Goal: Use online tool/utility: Utilize a website feature to perform a specific function

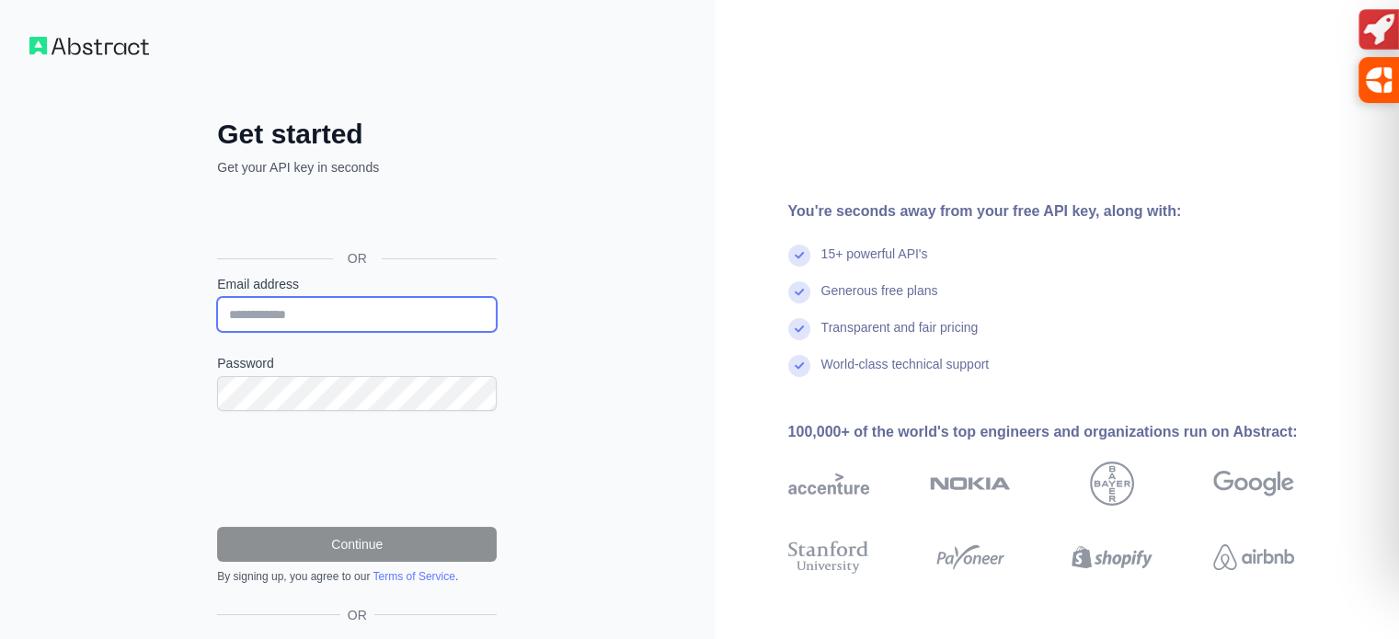
click at [277, 304] on input "Email address" at bounding box center [357, 314] width 280 height 35
click at [271, 310] on input "Email address" at bounding box center [357, 314] width 280 height 35
type input "**********"
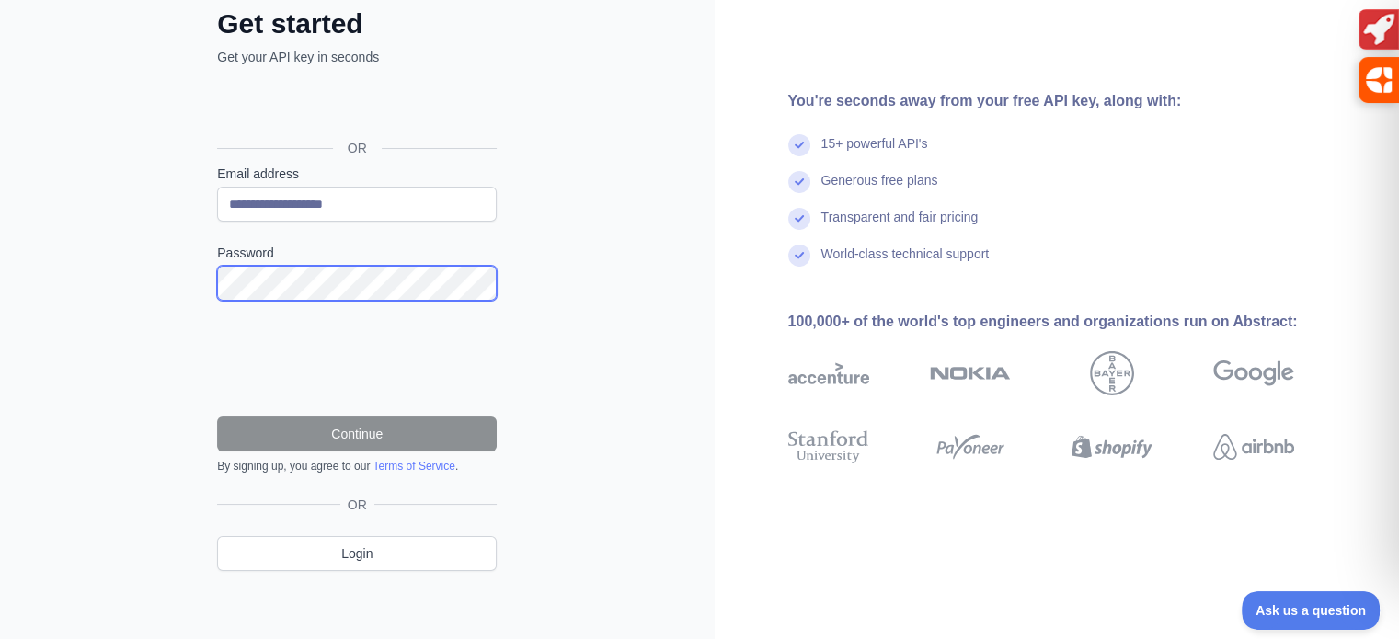
scroll to position [113, 0]
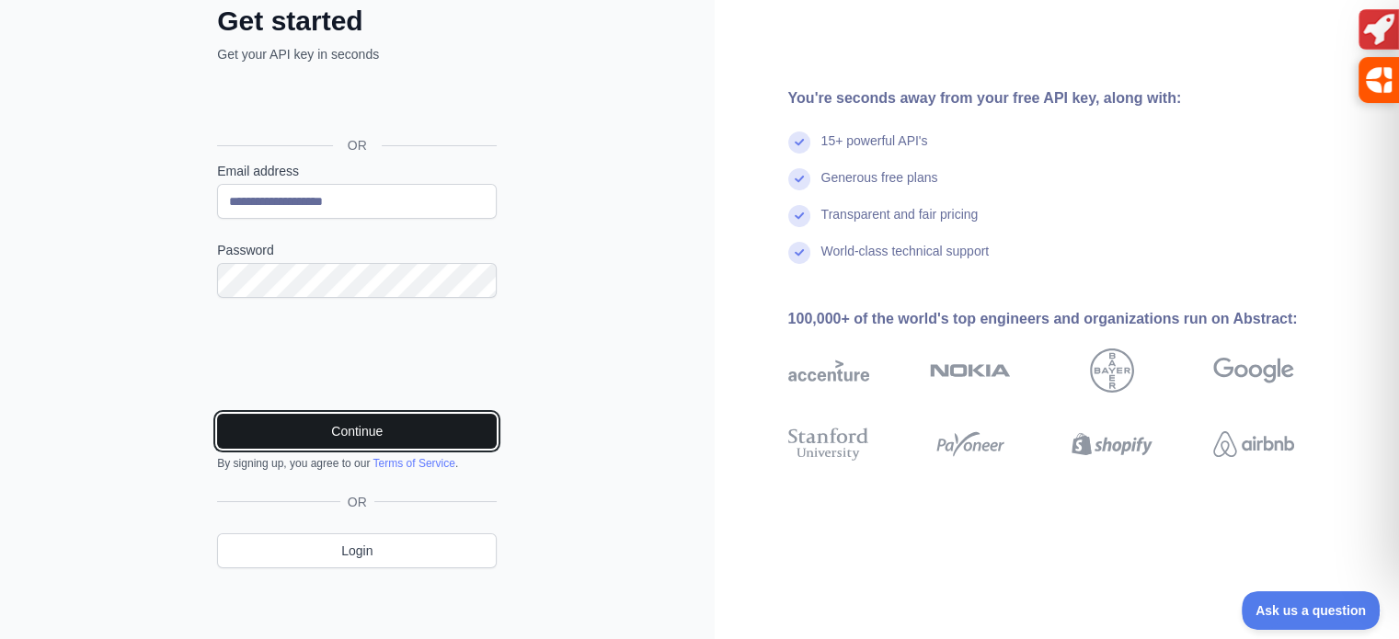
click at [352, 430] on button "Continue" at bounding box center [357, 431] width 280 height 35
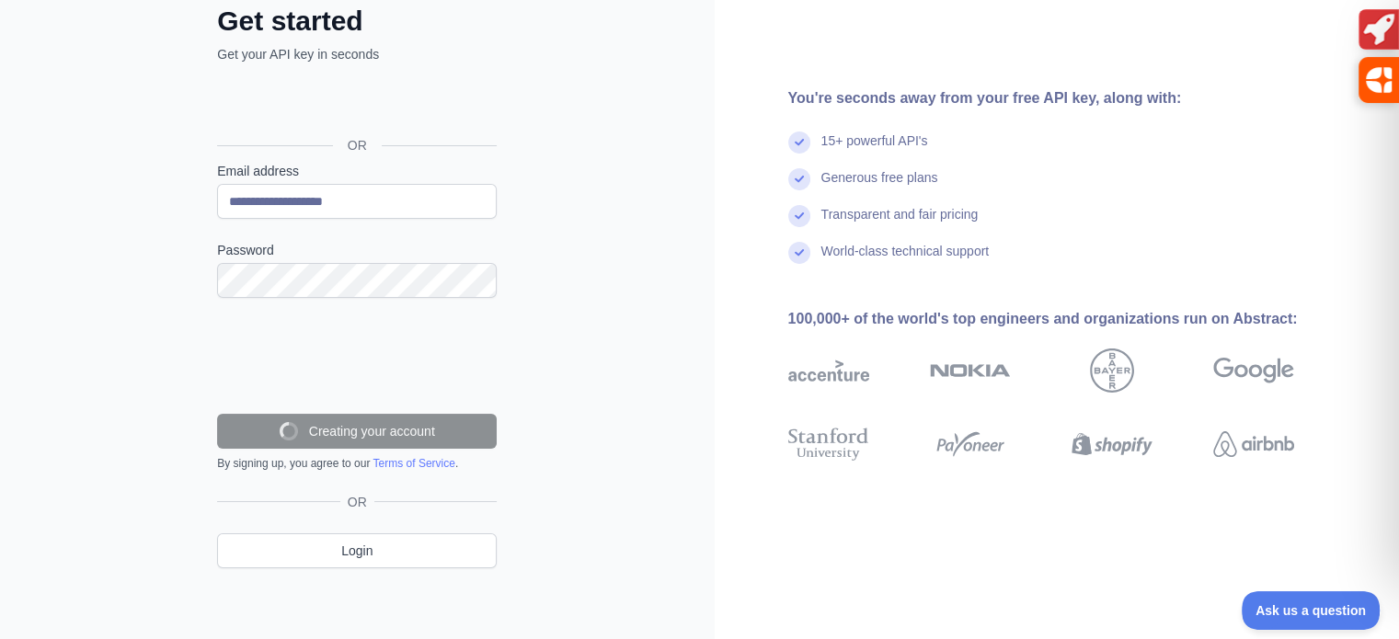
scroll to position [54, 0]
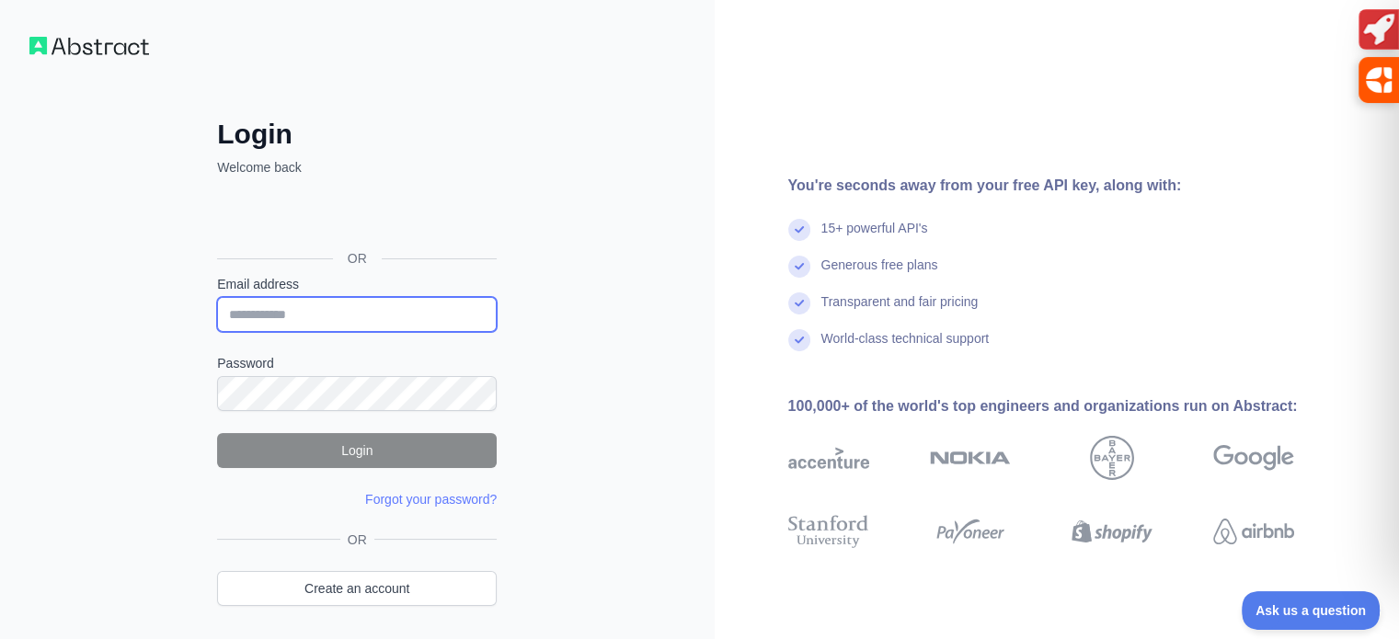
type input "**********"
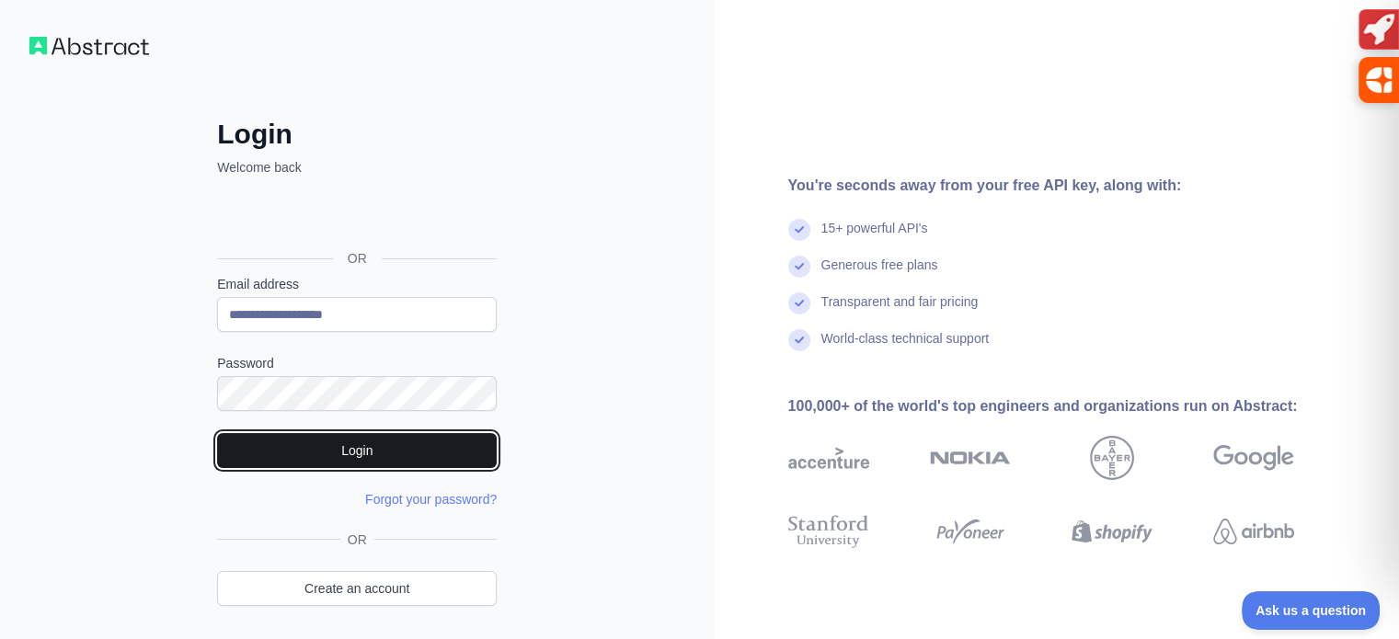
click at [416, 455] on button "Login" at bounding box center [357, 450] width 280 height 35
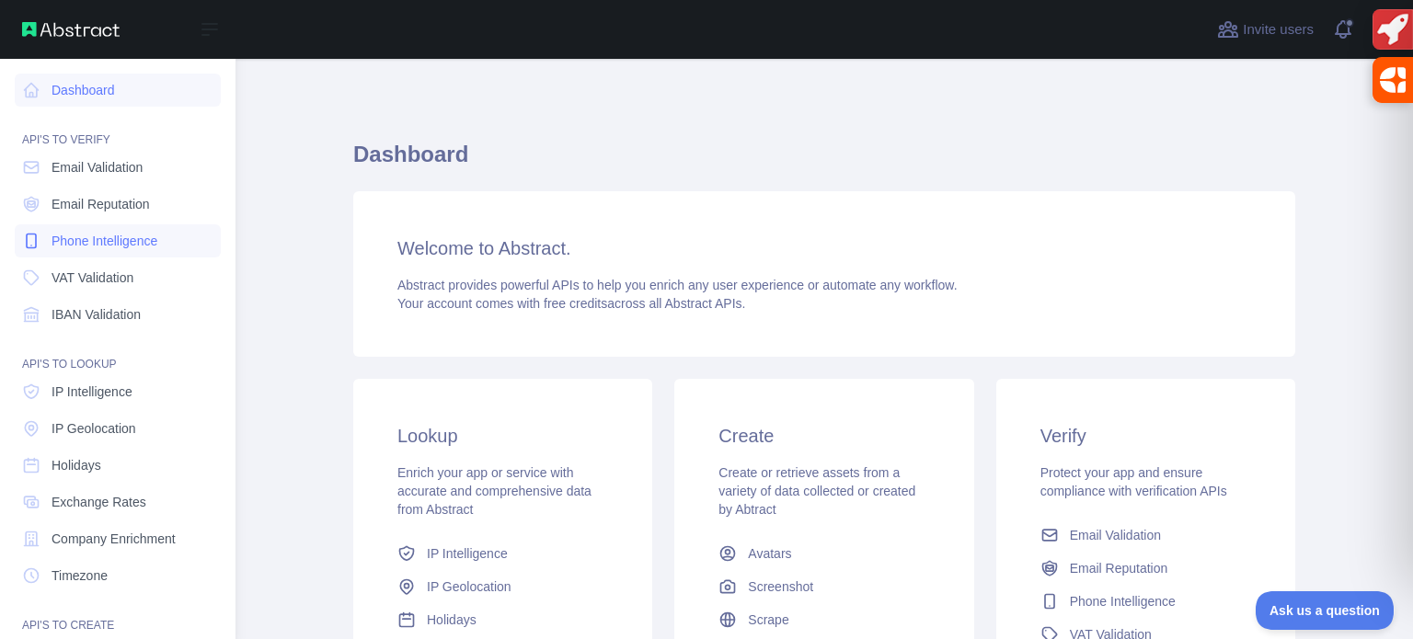
click at [113, 245] on span "Phone Intelligence" at bounding box center [105, 241] width 106 height 18
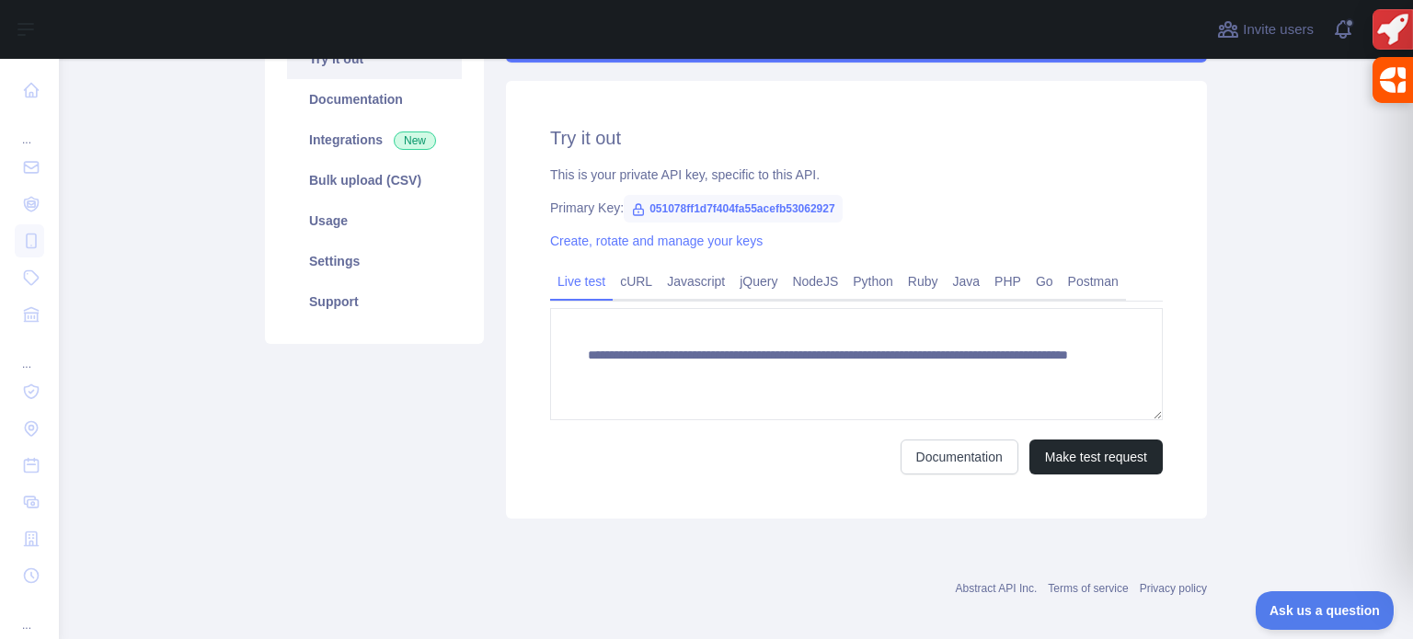
scroll to position [233, 0]
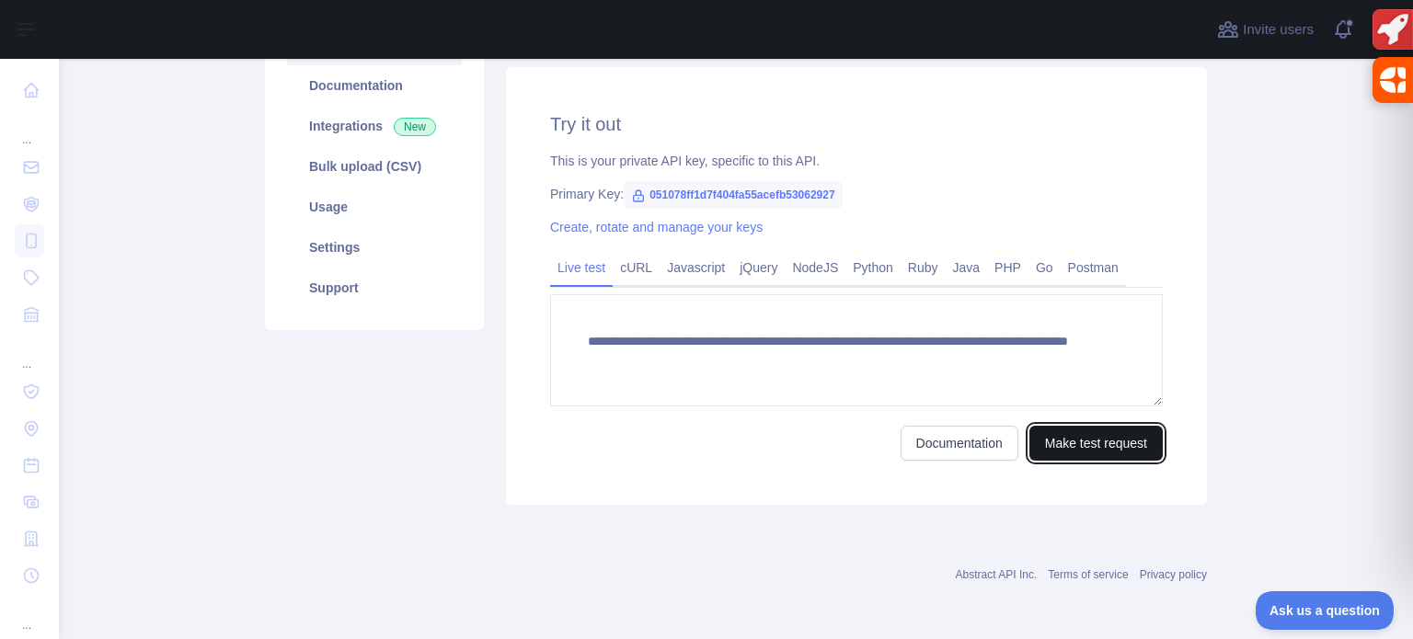
click at [1093, 444] on button "Make test request" at bounding box center [1095, 443] width 133 height 35
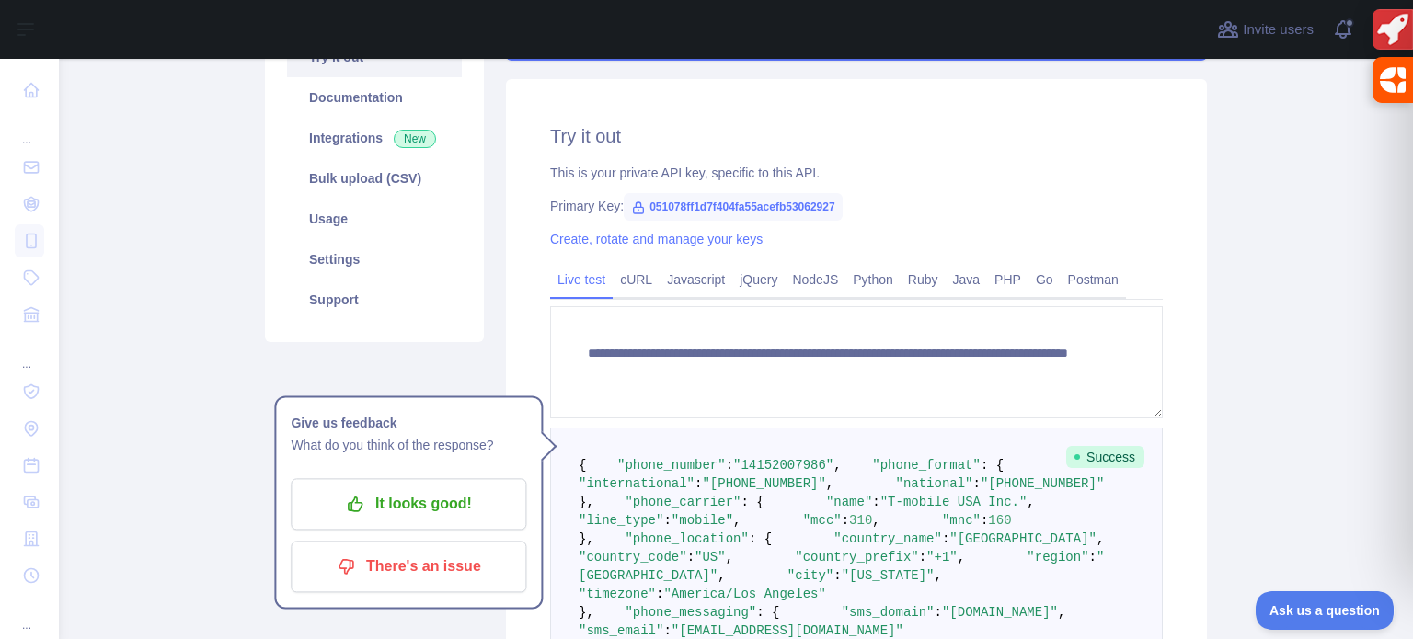
scroll to position [276, 0]
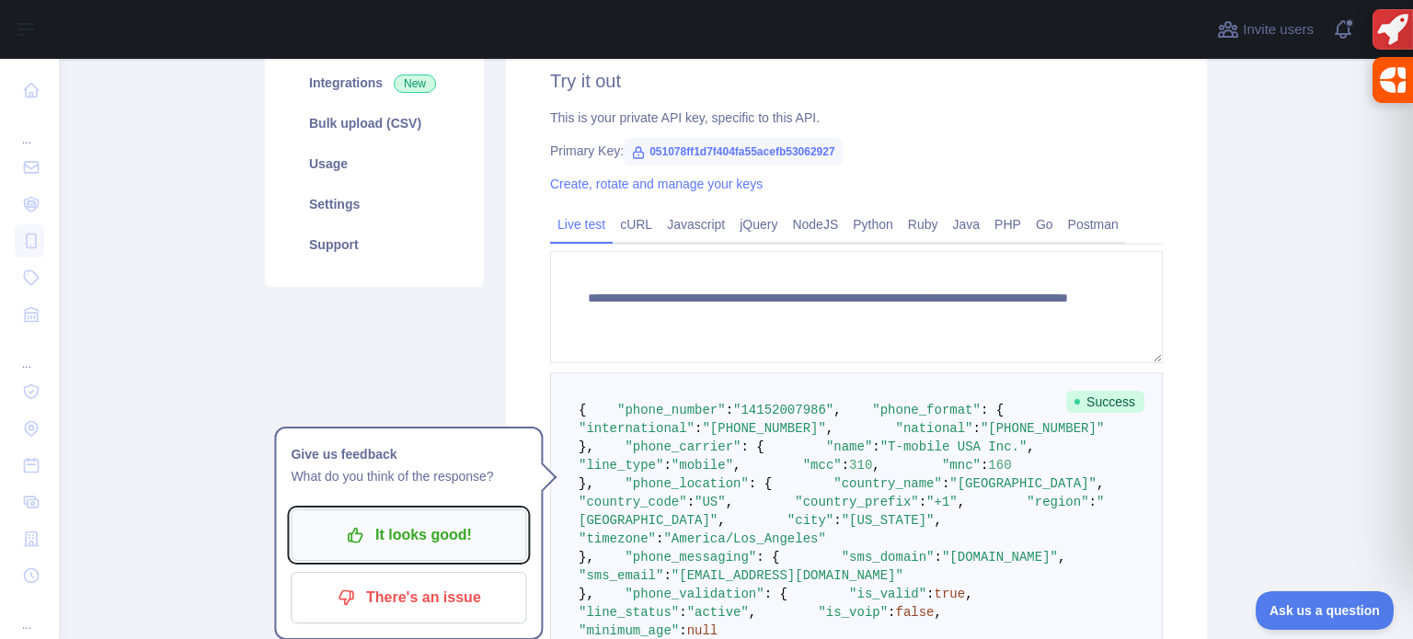
click at [376, 539] on p "It looks good!" at bounding box center [408, 535] width 208 height 31
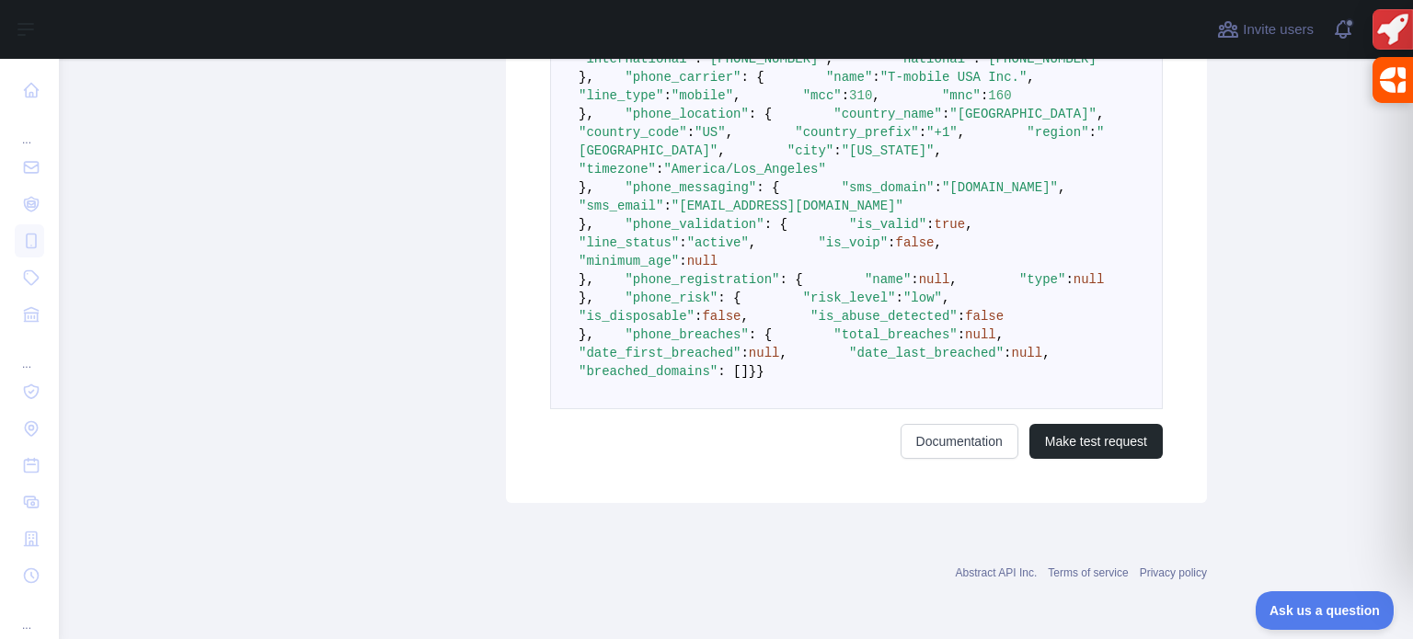
scroll to position [1140, 0]
click at [1085, 444] on button "Make test request" at bounding box center [1095, 441] width 133 height 35
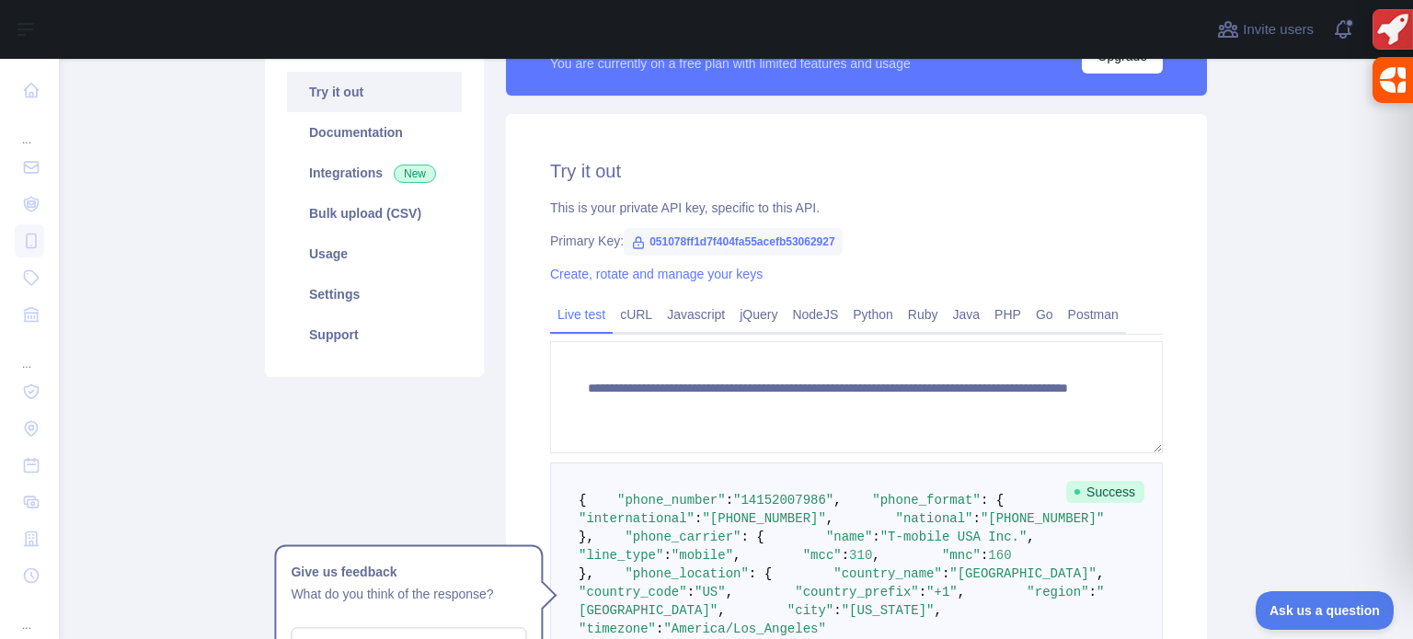
scroll to position [129, 0]
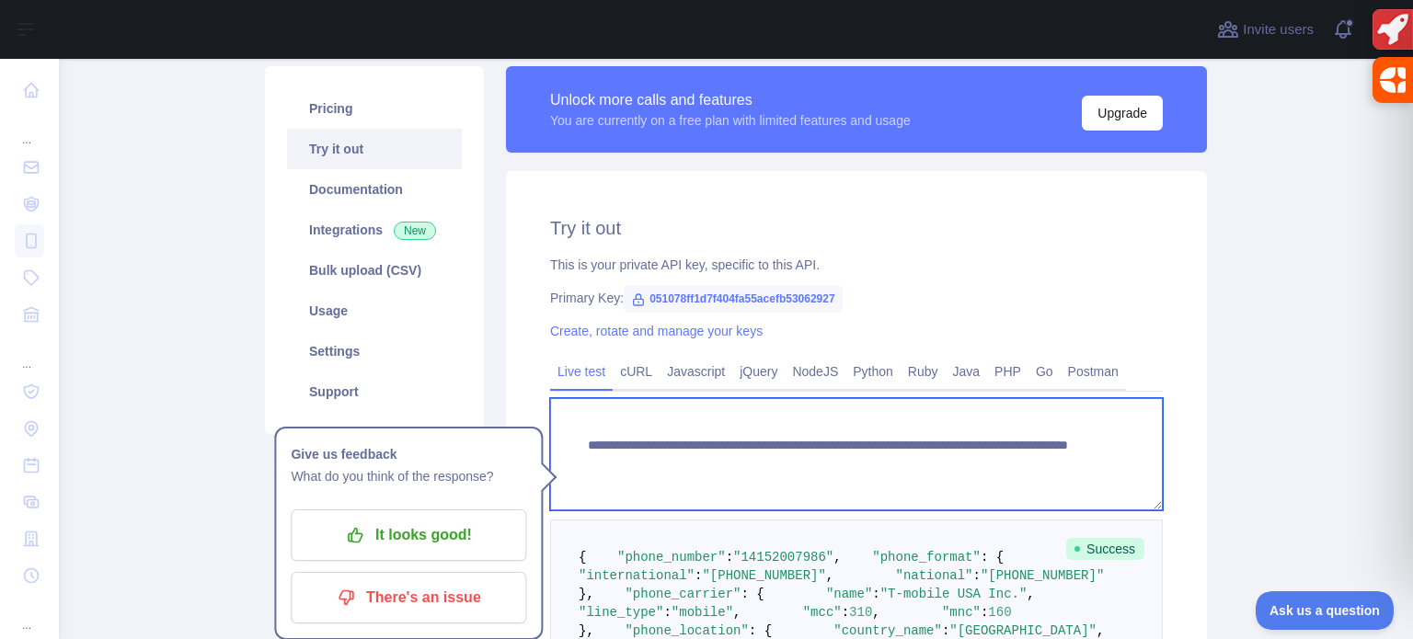
drag, startPoint x: 1093, startPoint y: 462, endPoint x: 557, endPoint y: 447, distance: 535.5
click at [557, 447] on textarea "**********" at bounding box center [856, 454] width 613 height 112
type textarea "**********"
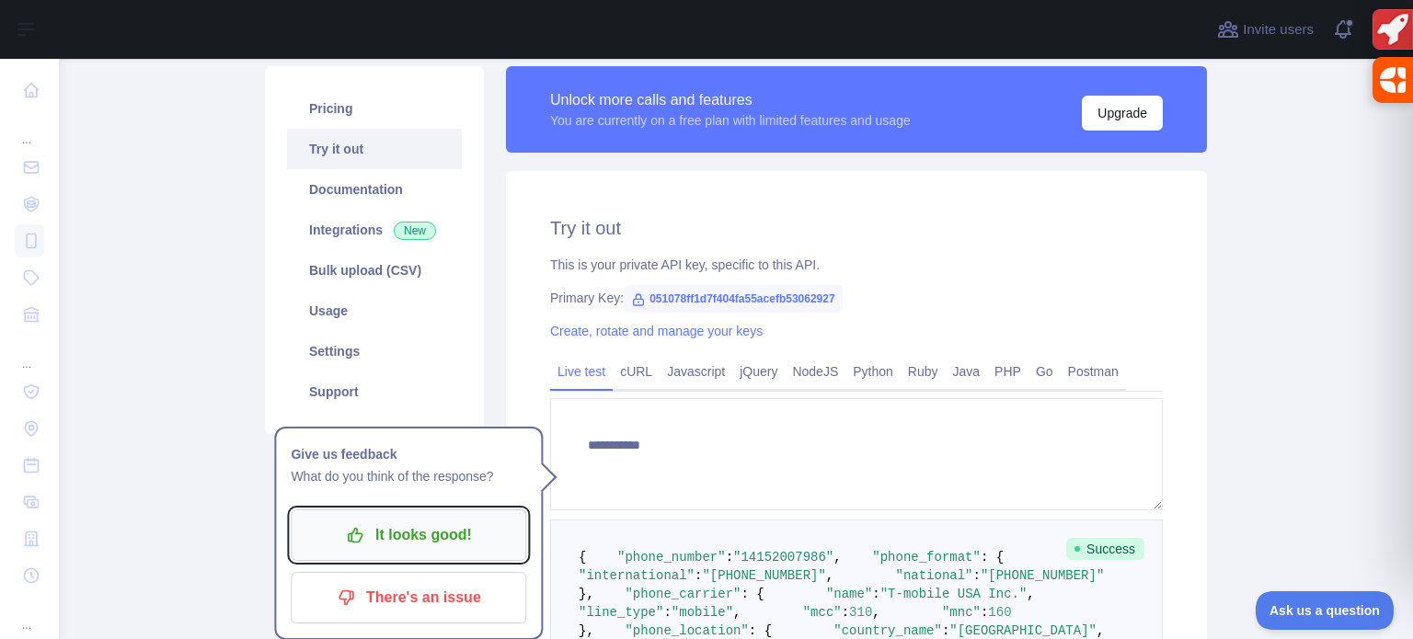
click at [403, 530] on p "It looks good!" at bounding box center [408, 535] width 208 height 31
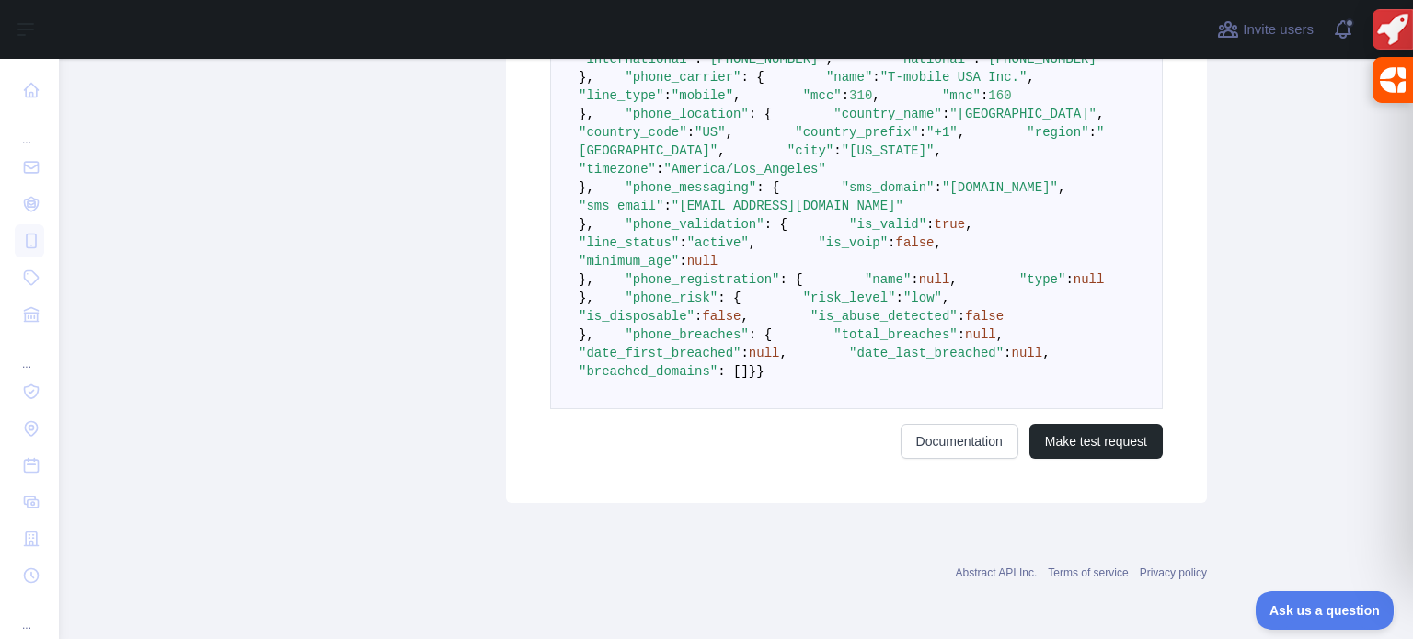
scroll to position [1140, 0]
